Goal: Navigation & Orientation: Find specific page/section

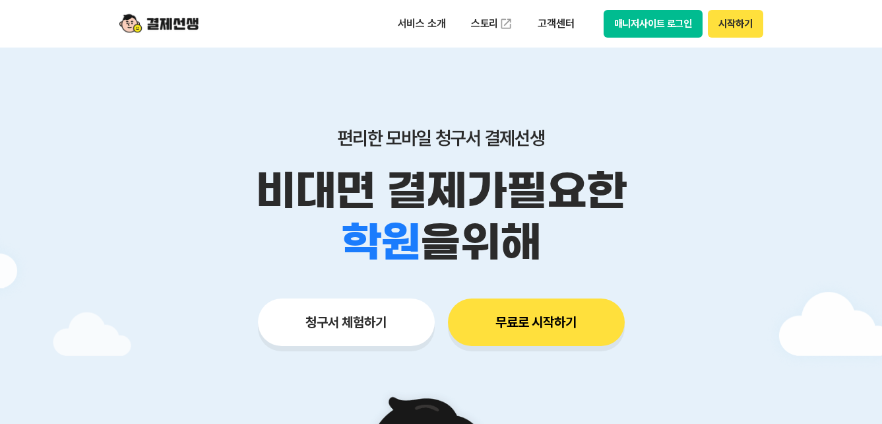
click at [632, 32] on button "매니저사이트 로그인" at bounding box center [654, 24] width 100 height 28
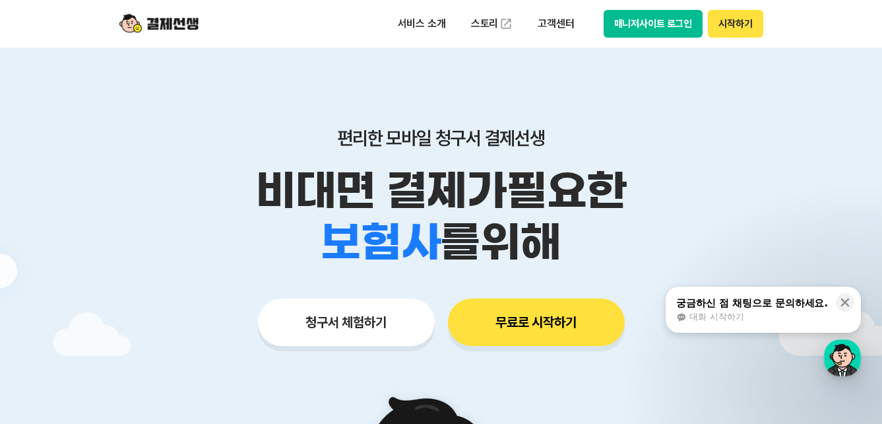
click at [660, 26] on button "매니저사이트 로그인" at bounding box center [654, 24] width 100 height 28
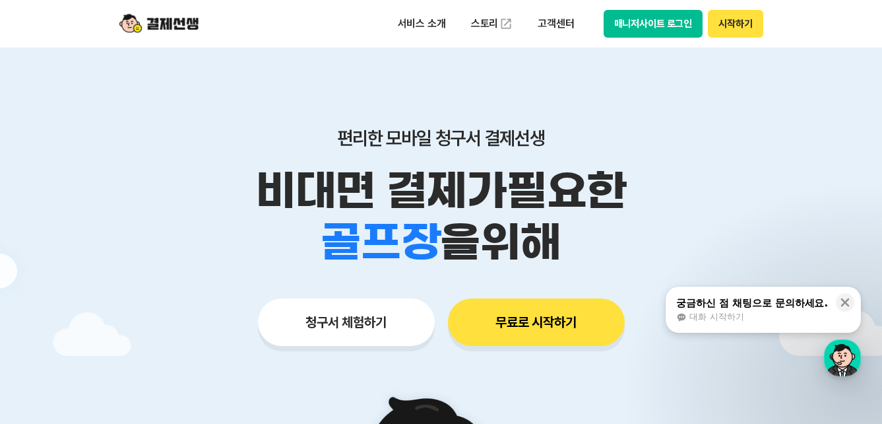
click at [414, 216] on li "보험사" at bounding box center [381, 215] width 120 height 51
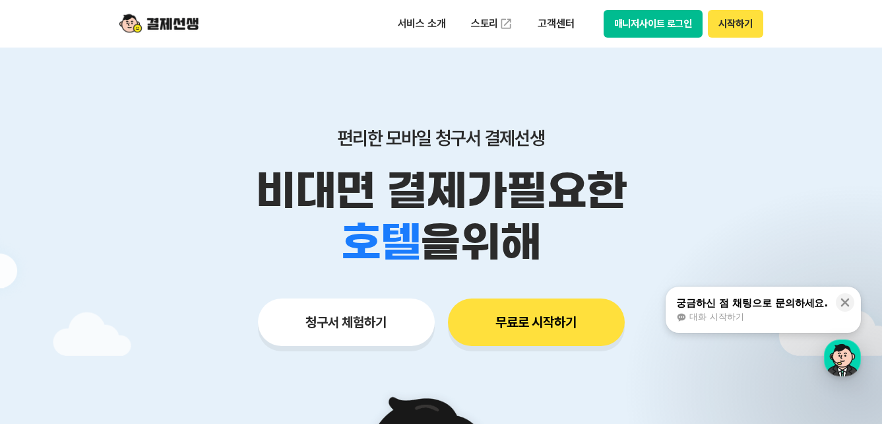
click at [327, 158] on div "편리한 모바일 청구서 결제선생 비대면 결제가 필요한 학원 공부방 호텔 쇼핑몰 병원 배달 보험사 항공사 골프장 을 위해" at bounding box center [442, 197] width 676 height 141
click at [653, 16] on button "매니저사이트 로그인" at bounding box center [654, 24] width 100 height 28
click at [643, 19] on button "매니저사이트 로그인" at bounding box center [654, 24] width 100 height 28
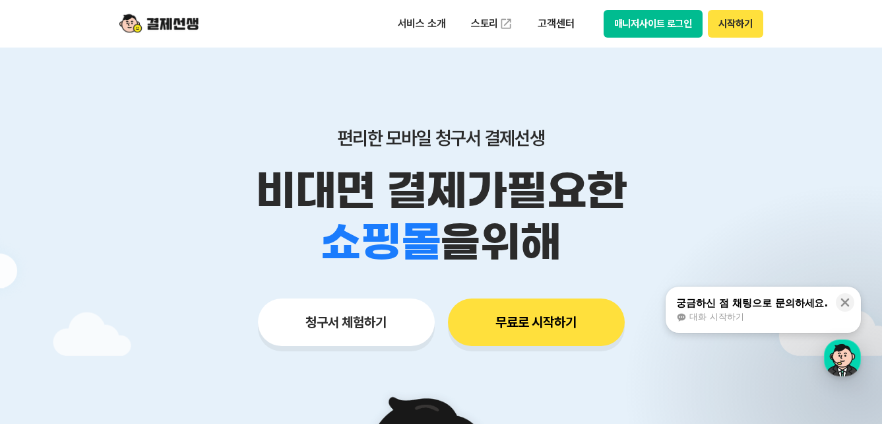
click at [630, 26] on button "매니저사이트 로그인" at bounding box center [654, 24] width 100 height 28
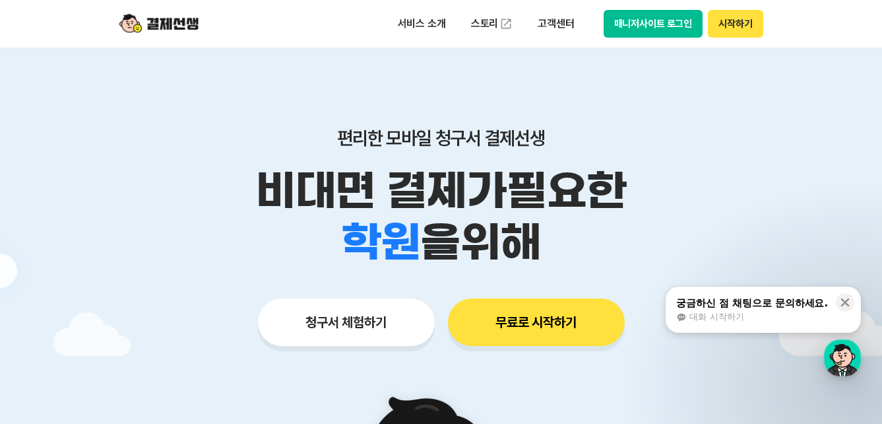
click at [617, 18] on button "매니저사이트 로그인" at bounding box center [654, 24] width 100 height 28
click at [717, 31] on button "시작하기" at bounding box center [735, 24] width 55 height 28
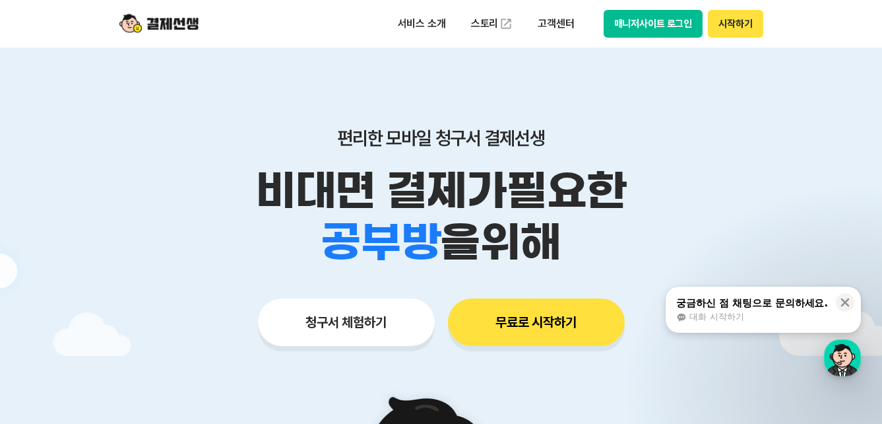
drag, startPoint x: 669, startPoint y: 38, endPoint x: 668, endPoint y: 30, distance: 8.0
click at [668, 38] on div "서비스 소개 스토리 고객센터 매니저사이트 로그인 시작하기" at bounding box center [442, 24] width 676 height 48
click at [668, 30] on button "매니저사이트 로그인" at bounding box center [654, 24] width 100 height 28
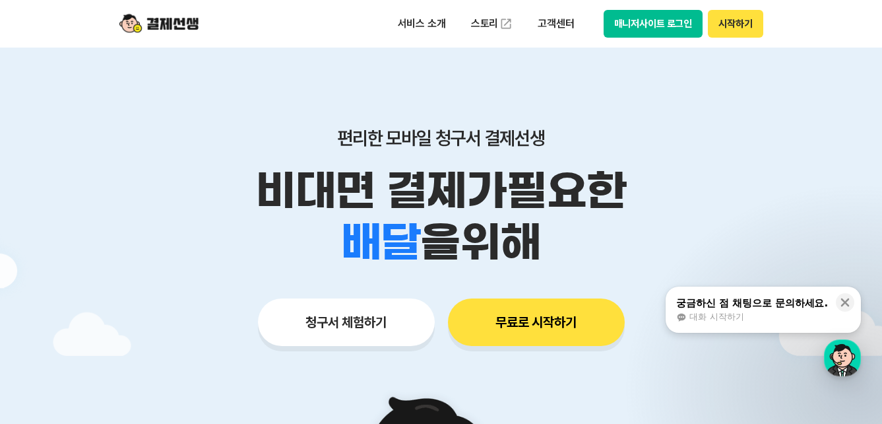
click at [727, 28] on button "시작하기" at bounding box center [735, 24] width 55 height 28
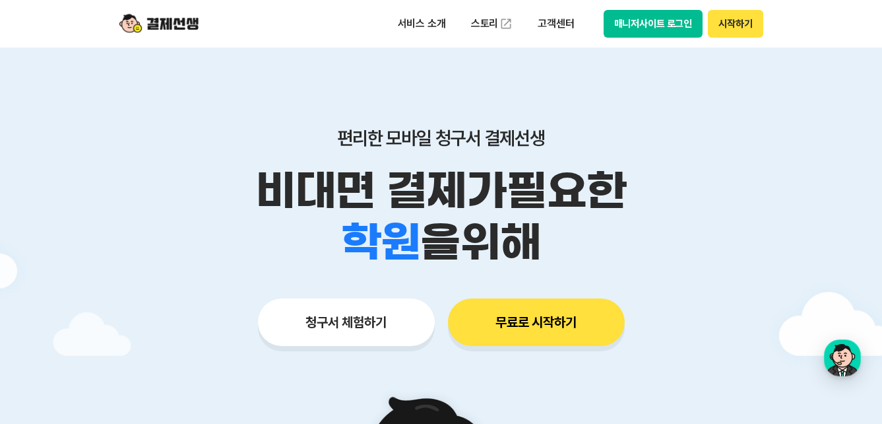
click at [628, 16] on button "매니저사이트 로그인" at bounding box center [654, 24] width 100 height 28
click at [639, 28] on button "매니저사이트 로그인" at bounding box center [654, 24] width 100 height 28
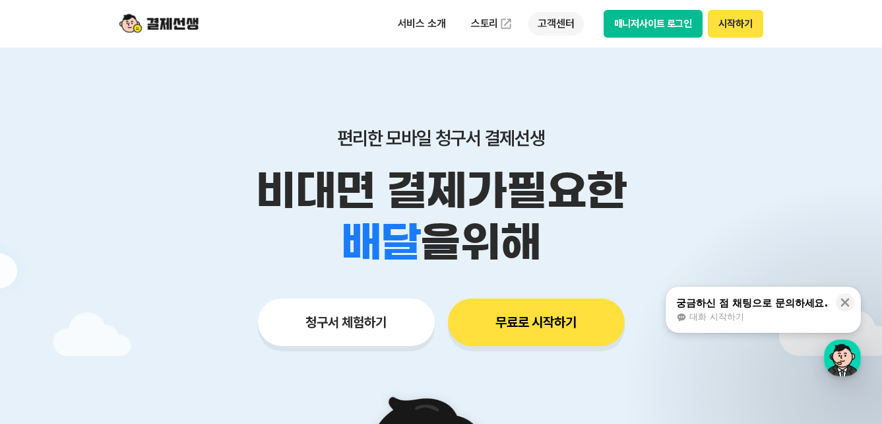
click at [560, 22] on p "고객센터" at bounding box center [556, 24] width 55 height 24
click at [630, 11] on button "매니저사이트 로그인" at bounding box center [654, 24] width 100 height 28
click at [657, 17] on button "매니저사이트 로그인" at bounding box center [654, 24] width 100 height 28
click at [687, 13] on button "매니저사이트 로그인" at bounding box center [654, 24] width 100 height 28
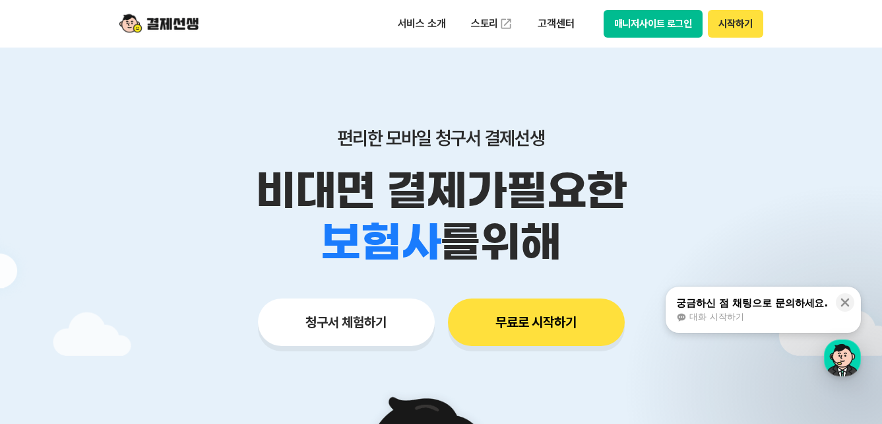
click at [621, 32] on button "매니저사이트 로그인" at bounding box center [654, 24] width 100 height 28
